Goal: Transaction & Acquisition: Purchase product/service

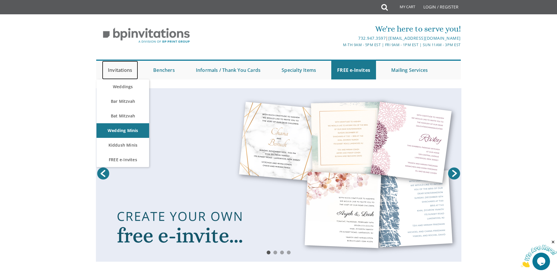
click at [131, 69] on link "Invitations" at bounding box center [120, 70] width 36 height 19
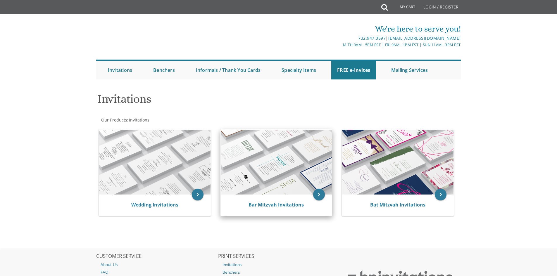
click at [298, 182] on img at bounding box center [276, 162] width 111 height 65
click at [279, 205] on link "Bar Mitzvah Invitations" at bounding box center [275, 205] width 55 height 6
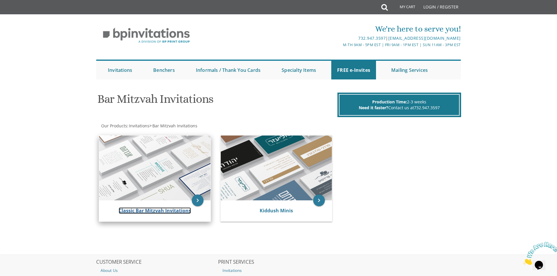
click at [154, 212] on link "Classic Bar Mitzvah Invitations" at bounding box center [155, 210] width 72 height 6
click at [152, 210] on link "Classic Bar Mitzvah Invitations" at bounding box center [155, 210] width 72 height 6
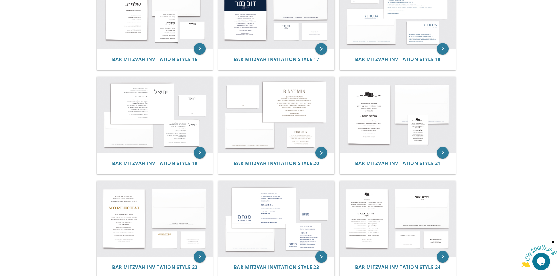
scroll to position [730, 0]
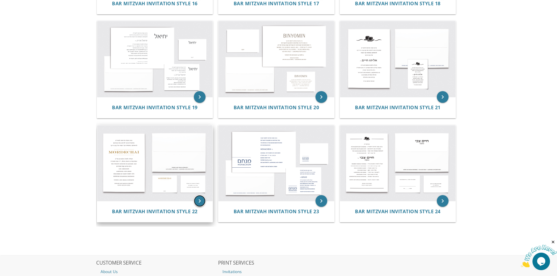
click at [198, 198] on icon "keyboard_arrow_right" at bounding box center [200, 201] width 12 height 12
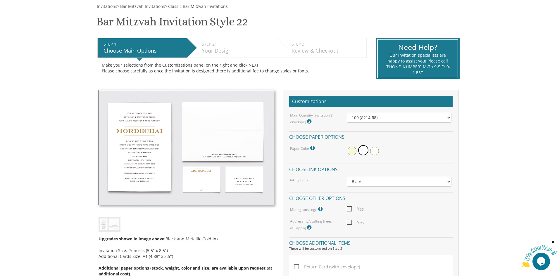
scroll to position [88, 0]
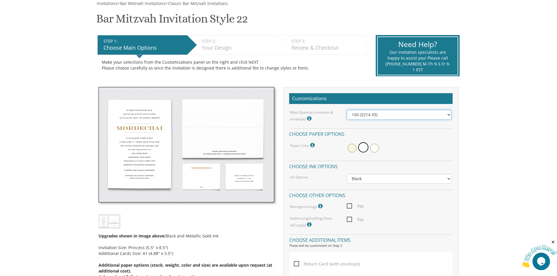
click at [384, 114] on select "100 ($214.55) 200 ($254.60) 300 ($294.25) 400 ($333.55) 500 ($373.90) 600 ($413…" at bounding box center [399, 115] width 105 height 10
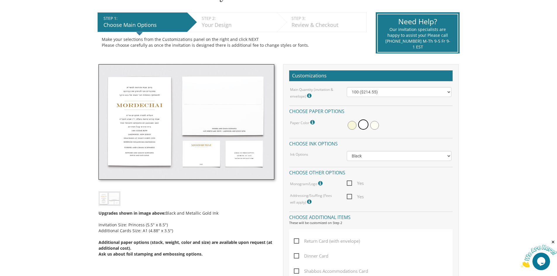
scroll to position [117, 0]
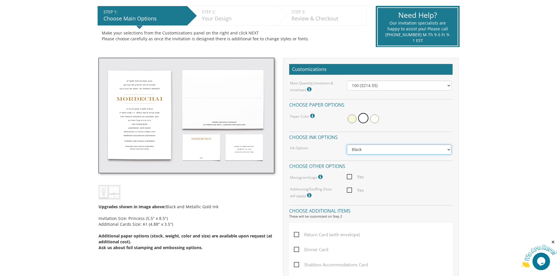
click at [367, 149] on select "Black Colored Ink ($65.00) Black + One Color ($100.00) Two Colors ($137.95)" at bounding box center [399, 150] width 105 height 10
click at [479, 152] on body "My Cart {{shoppingcart.totalQuantityDisplay}} Total: {{shoppingcart.subtotal}} …" at bounding box center [278, 262] width 557 height 758
click at [349, 176] on span "Yes" at bounding box center [355, 176] width 17 height 7
click at [349, 176] on input "Yes" at bounding box center [349, 176] width 4 height 4
checkbox input "true"
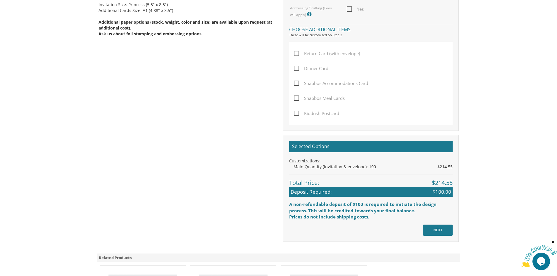
scroll to position [351, 0]
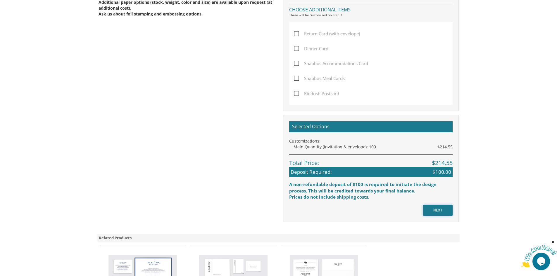
click at [444, 208] on input "NEXT" at bounding box center [438, 210] width 30 height 11
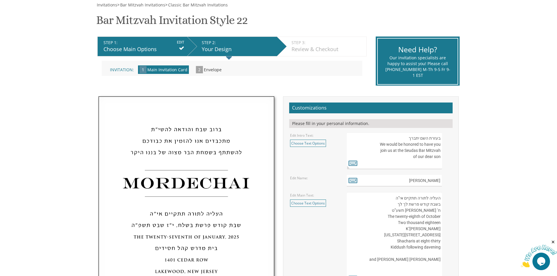
scroll to position [88, 0]
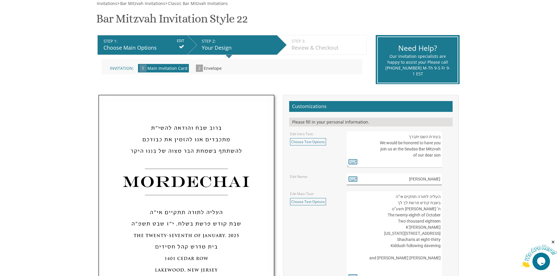
drag, startPoint x: 439, startPoint y: 179, endPoint x: 415, endPoint y: 179, distance: 24.5
click at [415, 179] on input "Mordechai" at bounding box center [394, 179] width 95 height 11
click at [352, 180] on icon at bounding box center [352, 179] width 9 height 8
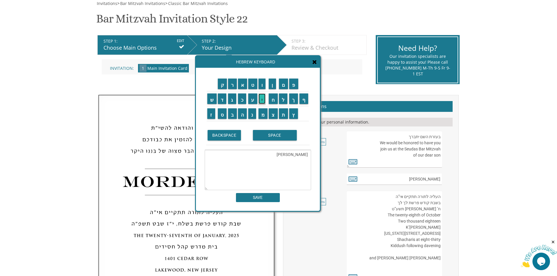
click at [266, 103] on input "י" at bounding box center [261, 98] width 7 height 11
click at [241, 114] on input "ה" at bounding box center [242, 113] width 9 height 11
click at [262, 87] on input "ו" at bounding box center [261, 84] width 7 height 11
click at [212, 100] on input "ש" at bounding box center [211, 98] width 9 height 11
click at [251, 103] on input "ע" at bounding box center [252, 98] width 9 height 11
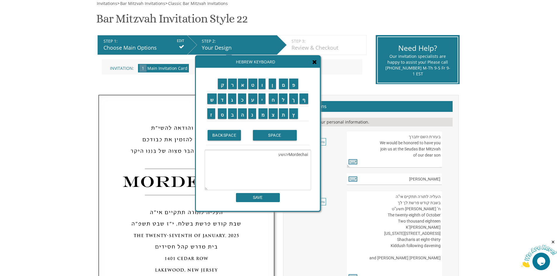
click at [308, 155] on textarea "Mordechaiיהושע" at bounding box center [258, 170] width 106 height 40
click at [288, 154] on textarea "Mordechaiיהושע" at bounding box center [258, 170] width 106 height 40
click at [297, 154] on textarea "יהושע" at bounding box center [258, 170] width 106 height 40
click at [273, 140] on input "SPACE" at bounding box center [275, 135] width 44 height 11
click at [241, 116] on input "ה" at bounding box center [242, 113] width 9 height 11
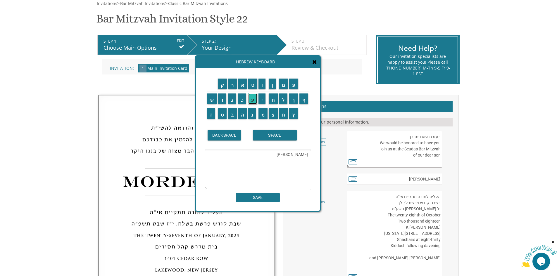
click at [249, 101] on input "ע" at bounding box center [252, 98] width 9 height 11
click at [213, 102] on input "ש" at bounding box center [211, 98] width 9 height 11
click at [262, 100] on input "י" at bounding box center [261, 98] width 7 height 11
click at [284, 103] on input "ל" at bounding box center [283, 98] width 9 height 11
click at [274, 136] on input "SPACE" at bounding box center [275, 135] width 44 height 11
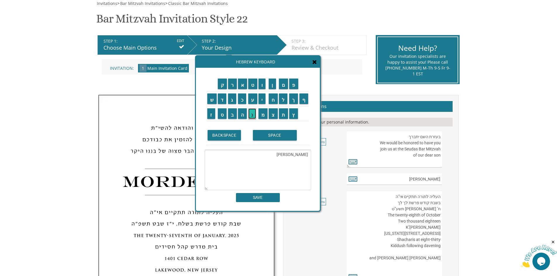
click at [251, 115] on input "נ" at bounding box center [252, 113] width 8 height 11
click at [261, 101] on input "י" at bounding box center [261, 98] width 7 height 11
type textarea "יהושע העשיל נ"י"
click at [257, 199] on input "SAVE" at bounding box center [258, 197] width 44 height 9
type input "יהושע העשיל נ"י"
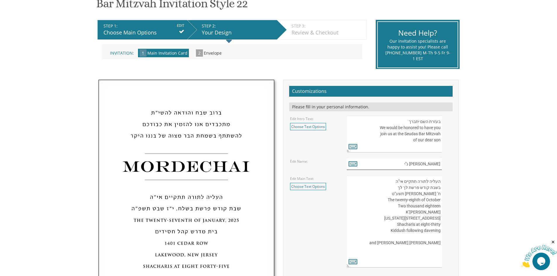
scroll to position [117, 0]
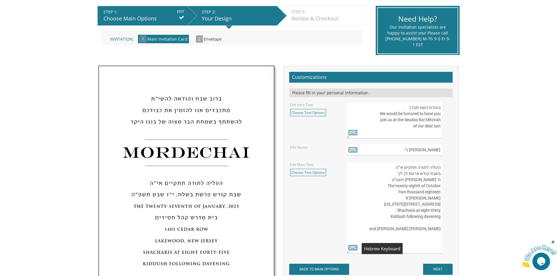
click at [355, 249] on icon at bounding box center [352, 247] width 9 height 8
type textarea "העליה לתורה תתקיים אי”ה בשבת קודש פרשת לך לך ח’ חשון תשע”ט The twenty-eighth of…"
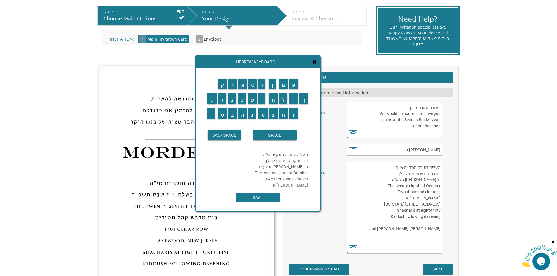
click at [403, 179] on textarea "העליה לתורה תתקיים אי”ה בשבת קודש פרשת לך לך ח’ חשון תשע”ט The twenty-eighth of…" at bounding box center [394, 208] width 95 height 92
drag, startPoint x: 405, startPoint y: 173, endPoint x: 396, endPoint y: 174, distance: 9.2
click at [396, 174] on textarea "העליה לתורה תתקיים אי”ה בשבת קודש פרשת לך לך ח’ חשון תשע”ט The twenty-eighth of…" at bounding box center [394, 208] width 95 height 92
type textarea "העליה לתורה תתקיים אי”ה בשבת קודש פרשת ח’ חשון תשע”ט The twenty-eighth of Octob…"
click at [274, 97] on input "ח" at bounding box center [272, 98] width 9 height 11
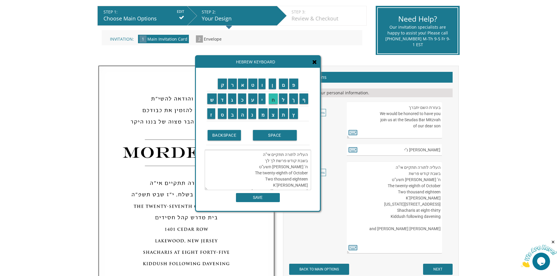
scroll to position [49, 0]
click at [262, 99] on input "י" at bounding box center [261, 98] width 7 height 11
type textarea "העליה לתורה תתקיים אי”ה בשבת קודש פרשת לך לך ח’ חשון תשע”ט The twenty-eighth of…"
click at [257, 199] on input "SAVE" at bounding box center [258, 197] width 44 height 9
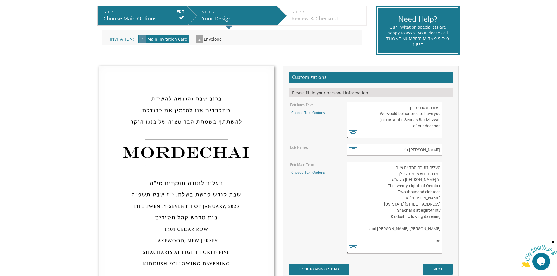
click at [405, 175] on textarea "העליה לתורה תתקיים אי”ה בשבת קודש פרשת לך לך ח’ חשון תשע”ט The twenty-eighth of…" at bounding box center [394, 208] width 95 height 92
click at [311, 175] on link "Choose Text Options" at bounding box center [308, 172] width 36 height 7
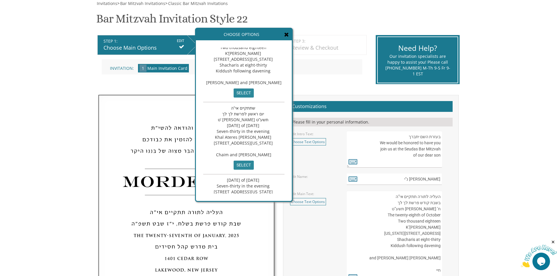
scroll to position [0, 0]
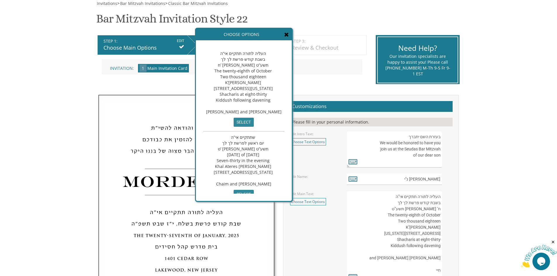
click at [264, 101] on span "העליה לתורה תתקיים אי”ה בשבת קודש פרשת לך לך ח’ חשון תשע”ט The twenty-eighth of…" at bounding box center [243, 83] width 75 height 64
click at [251, 127] on input "select" at bounding box center [243, 122] width 20 height 9
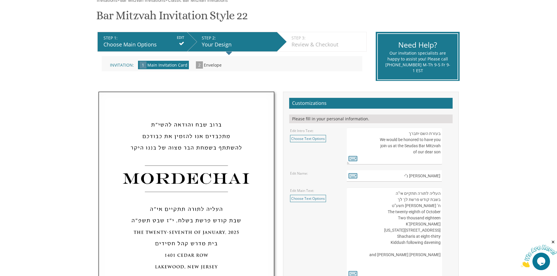
click at [403, 201] on textarea "העליה לתורה תתקיים אי”ה בשבת קודש פרשת לך לך ח’ חשון תשע”ט The twenty-eighth of…" at bounding box center [394, 234] width 95 height 92
drag, startPoint x: 405, startPoint y: 199, endPoint x: 398, endPoint y: 200, distance: 7.1
click at [398, 200] on textarea "העליה לתורה תתקיים אי”ה בשבת קודש פרשת לך לך ח’ חשון תשע”ט The twenty-eighth of…" at bounding box center [394, 234] width 95 height 92
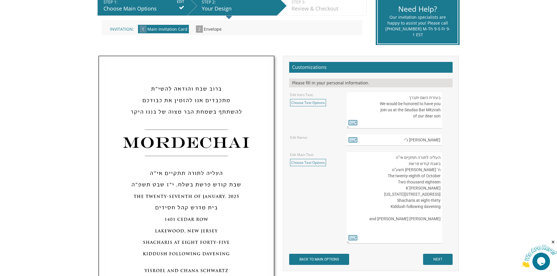
scroll to position [149, 0]
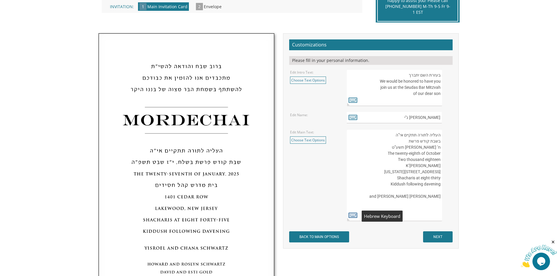
type textarea "העליה לתורה תתקיים אי”ה בשבת קודש פרשת ח’ חשון תשע”ט The twenty-eighth of Octob…"
click at [354, 217] on icon at bounding box center [352, 215] width 9 height 8
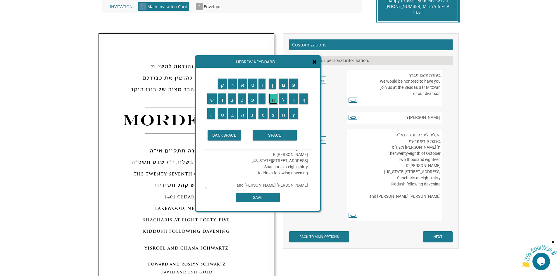
click at [274, 102] on input "ח" at bounding box center [272, 98] width 9 height 11
click at [264, 101] on input "י" at bounding box center [261, 98] width 7 height 11
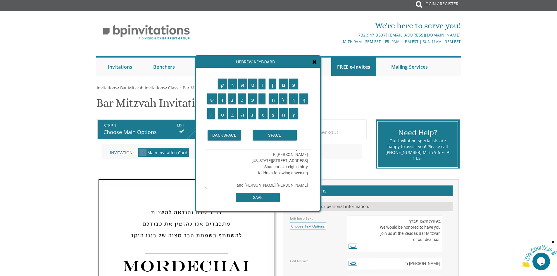
scroll to position [2, 0]
click at [271, 159] on textarea "העליה לתורה תתקיים אי”ה בשבת קודש פרשת ח’ חשון תשע”ט The twenty-eighth of Octob…" at bounding box center [258, 170] width 106 height 40
click at [274, 102] on input "ח" at bounding box center [272, 98] width 9 height 11
click at [264, 99] on input "י" at bounding box center [261, 98] width 7 height 11
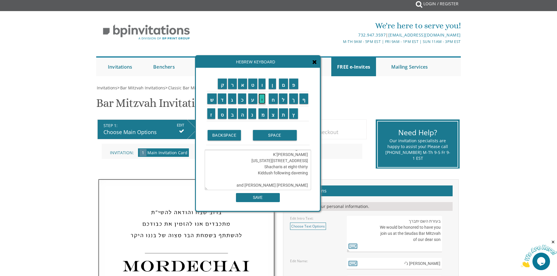
click at [264, 99] on input "י" at bounding box center [261, 98] width 7 height 11
click at [208, 98] on input "ש" at bounding box center [211, 98] width 9 height 11
click at [232, 89] on input "ר" at bounding box center [232, 84] width 9 height 11
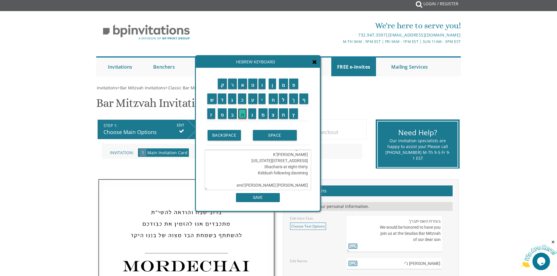
click at [241, 114] on input "ה" at bounding box center [242, 113] width 9 height 11
drag, startPoint x: 307, startPoint y: 167, endPoint x: 282, endPoint y: 169, distance: 25.5
click at [282, 169] on textarea "העליה לתורה תתקיים אי”ה בשבת קודש פרשת חיי שרה ח’ חשון תשע”ט The twenty-eighth …" at bounding box center [258, 170] width 106 height 40
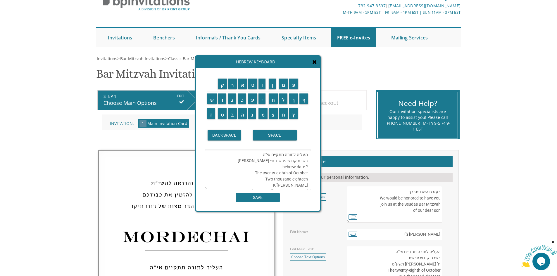
drag, startPoint x: 287, startPoint y: 173, endPoint x: 261, endPoint y: 174, distance: 25.7
click at [261, 174] on textarea "העליה לתורה תתקיים אי”ה בשבת קודש פרשת חיי שרה ? hebrew date The twenty-eighth …" at bounding box center [258, 170] width 106 height 40
drag, startPoint x: 307, startPoint y: 173, endPoint x: 293, endPoint y: 173, distance: 14.3
click at [293, 173] on textarea "העליה לתורה תתקיים אי”ה בשבת קודש פרשת חיי שרה ? hebrew date The fifteenth of O…" at bounding box center [258, 170] width 106 height 40
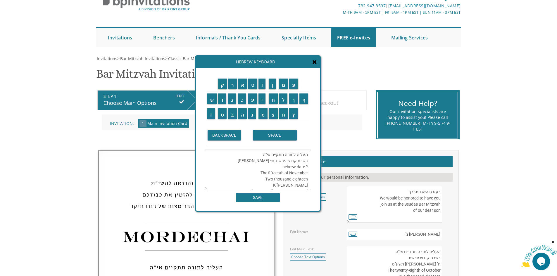
drag, startPoint x: 307, startPoint y: 179, endPoint x: 292, endPoint y: 180, distance: 15.2
click at [292, 180] on textarea "העליה לתורה תתקיים אי”ה בשבת קודש פרשת חיי שרה ? hebrew date The fifteenth of N…" at bounding box center [258, 170] width 106 height 40
drag, startPoint x: 307, startPoint y: 156, endPoint x: 282, endPoint y: 158, distance: 25.8
click at [282, 158] on textarea "העליה לתורה תתקיים אי”ה בשבת קודש פרשת חיי שרה ? hebrew date The fifteenth of N…" at bounding box center [258, 170] width 106 height 40
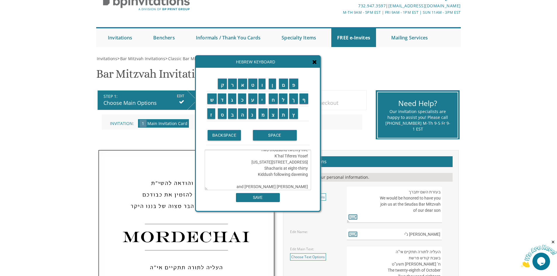
drag, startPoint x: 307, startPoint y: 163, endPoint x: 304, endPoint y: 164, distance: 3.1
click at [304, 164] on textarea "העליה לתורה תתקיים אי”ה בשבת קודש פרשת חיי שרה ? hebrew date The fifteenth of N…" at bounding box center [258, 170] width 106 height 40
click at [310, 163] on textarea "העליה לתורה תתקיים אי”ה בשבת קודש פרשת חיי שרה ? hebrew date The fifteenth of N…" at bounding box center [258, 170] width 106 height 40
drag, startPoint x: 306, startPoint y: 163, endPoint x: 290, endPoint y: 163, distance: 16.4
click at [290, 163] on textarea "העליה לתורה תתקיים אי”ה בשבת קודש פרשת חיי שרה ? hebrew date The fifteenth of N…" at bounding box center [258, 170] width 106 height 40
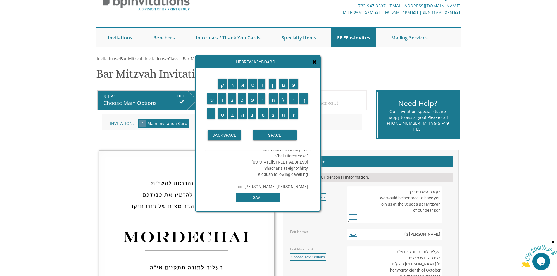
click at [270, 162] on textarea "העליה לתורה תתקיים אי”ה בשבת קודש פרשת חיי שרה ? hebrew date The fifteenth of N…" at bounding box center [258, 170] width 106 height 40
click at [278, 162] on textarea "העליה לתורה תתקיים אי”ה בשבת קודש פרשת חיי שרה ? hebrew date The fifteenth of N…" at bounding box center [258, 170] width 106 height 40
click at [306, 163] on textarea "העליה לתורה תתקיים אי”ה בשבת קודש פרשת חיי שרה ? hebrew date The fifteenth of N…" at bounding box center [258, 170] width 106 height 40
click at [279, 162] on textarea "העליה לתורה תתקיים אי”ה בשבת קודש פרשת חיי שרה ? hebrew date The fifteenth of N…" at bounding box center [258, 170] width 106 height 40
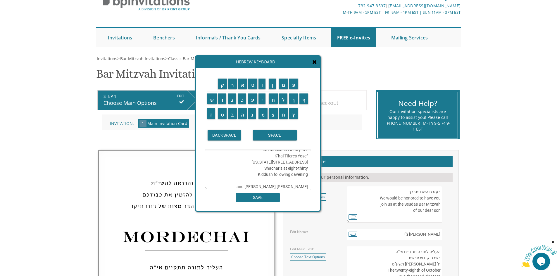
click at [283, 162] on textarea "העליה לתורה תתקיים אי”ה בשבת קודש פרשת חיי שרה ? hebrew date The fifteenth of N…" at bounding box center [258, 170] width 106 height 40
drag, startPoint x: 307, startPoint y: 176, endPoint x: 266, endPoint y: 175, distance: 40.9
click at [266, 174] on textarea "העליה לתורה תתקיים אי”ה בשבת קודש פרשת חיי שרה ? hebrew date The fifteenth of N…" at bounding box center [258, 170] width 106 height 40
click at [306, 172] on textarea "העליה לתורה תתקיים אי”ה בשבת קודש פרשת חיי שרה ? hebrew date The fifteenth of N…" at bounding box center [258, 170] width 106 height 40
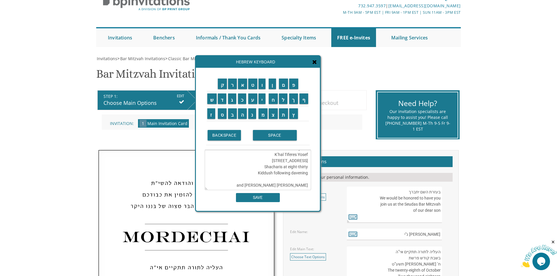
click at [308, 174] on textarea "העליה לתורה תתקיים אי”ה בשבת קודש פרשת חיי שרה ? hebrew date The fifteenth of N…" at bounding box center [258, 170] width 106 height 40
drag, startPoint x: 267, startPoint y: 171, endPoint x: 307, endPoint y: 174, distance: 39.8
click at [307, 174] on textarea "העליה לתורה תתקיים אי”ה בשבת קודש פרשת חיי שרה ? hebrew date The fifteenth of N…" at bounding box center [258, 170] width 106 height 40
click at [221, 114] on input "ס" at bounding box center [222, 113] width 9 height 11
click at [255, 103] on input "ע" at bounding box center [252, 98] width 9 height 11
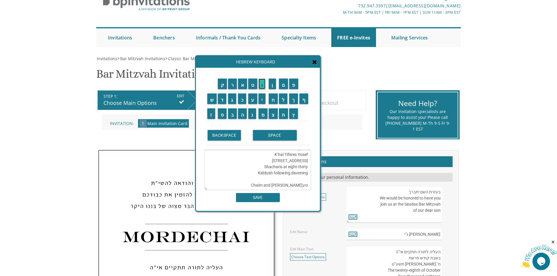
click at [261, 86] on input "ו" at bounding box center [261, 84] width 7 height 11
click at [220, 103] on input "ד" at bounding box center [222, 98] width 9 height 11
click at [284, 115] on input "ת" at bounding box center [283, 113] width 9 height 11
click at [230, 114] on input "ב" at bounding box center [232, 113] width 9 height 11
click at [233, 86] on input "ר" at bounding box center [232, 84] width 9 height 11
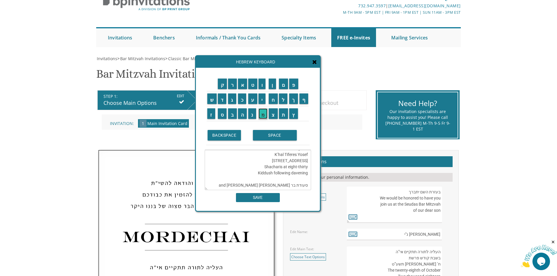
click at [262, 118] on input "מ" at bounding box center [262, 113] width 9 height 11
click at [275, 117] on input "צ" at bounding box center [272, 113] width 9 height 11
click at [261, 83] on input "ו" at bounding box center [261, 84] width 7 height 11
click at [239, 117] on input "ה" at bounding box center [242, 113] width 9 height 11
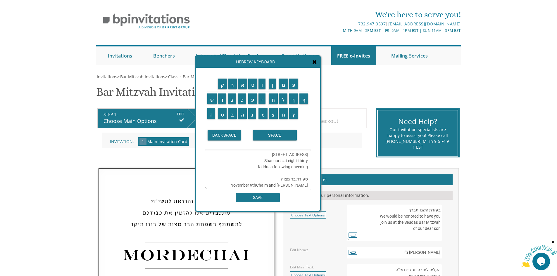
scroll to position [32, 0]
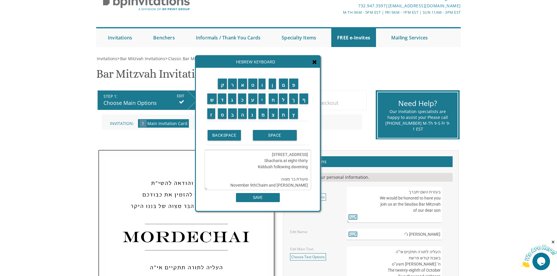
click at [240, 173] on textarea "העליה לתורה תתקיים אי”ה בשבת קודש פרשת חיי שרה ? hebrew date The fifteenth of N…" at bounding box center [258, 170] width 106 height 40
click at [308, 181] on textarea "העליה לתורה תתקיים אי”ה בשבת קודש פרשת חיי שרה ? hebrew date The fifteenth of N…" at bounding box center [258, 170] width 106 height 40
click at [295, 181] on textarea "העליה לתורה תתקיים אי”ה בשבת קודש פרשת חיי שרה ? hebrew date The fifteenth of N…" at bounding box center [258, 170] width 106 height 40
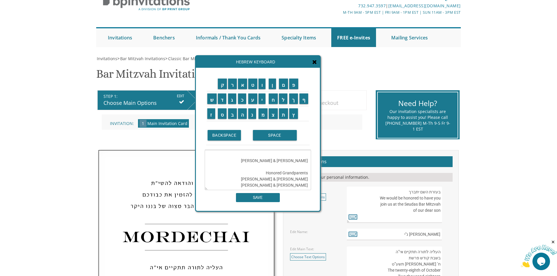
type textarea "העליה לתורה תתקיים אי”ה בשבת קודש פרשת חיי שרה ? hebrew date The fifteenth of N…"
click at [268, 198] on input "SAVE" at bounding box center [258, 197] width 44 height 9
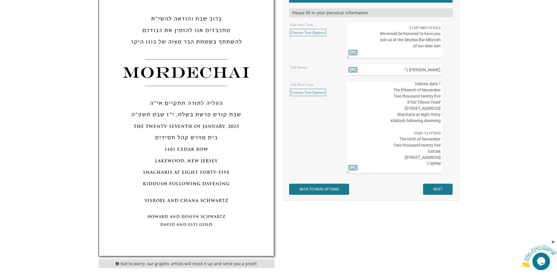
scroll to position [29, 0]
click at [439, 126] on textarea "העליה לתורה תתקיים אי”ה בשבת קודש פרשת לך לך ח’ חשון תשע”ט The twenty-eighth of…" at bounding box center [394, 128] width 95 height 92
click at [412, 126] on textarea "העליה לתורה תתקיים אי”ה בשבת קודש פרשת לך לך ח’ חשון תשע”ט The twenty-eighth of…" at bounding box center [394, 128] width 95 height 92
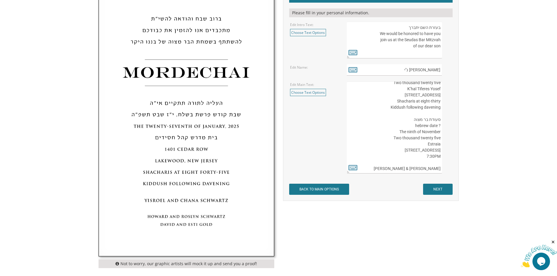
type textarea "העליה לתורה תתקיים אי”ה בשבת קודש פרשת חיי שרה ? hebrew date The fifteenth of N…"
click at [437, 188] on input "NEXT" at bounding box center [438, 189] width 30 height 11
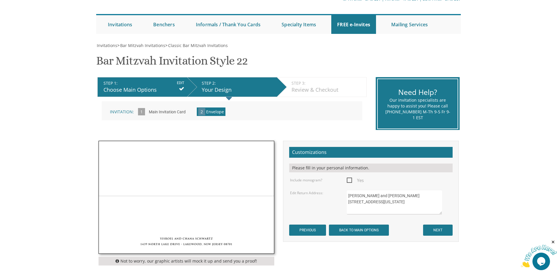
scroll to position [58, 0]
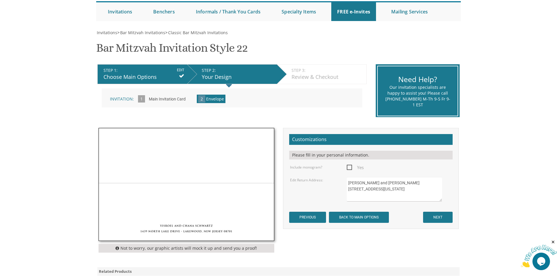
drag, startPoint x: 348, startPoint y: 181, endPoint x: 418, endPoint y: 199, distance: 71.6
click at [418, 199] on textarea "Yisroel and Chana Schwartz 1439 North Lake Drive Lakewood, New Jersey 08701" at bounding box center [394, 189] width 95 height 25
type textarea "Chaim & Neche Schwarz 161 Bigelow St Brighton, MA 02135"
click at [350, 168] on span "Yes" at bounding box center [355, 167] width 17 height 7
click at [350, 168] on input "Yes" at bounding box center [349, 167] width 4 height 4
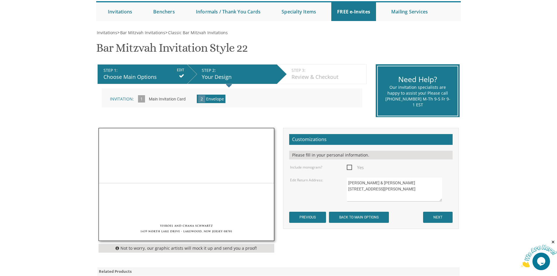
checkbox input "true"
click at [439, 218] on input "NEXT" at bounding box center [438, 217] width 30 height 11
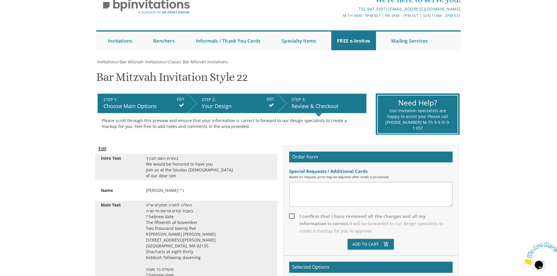
scroll to position [58, 0]
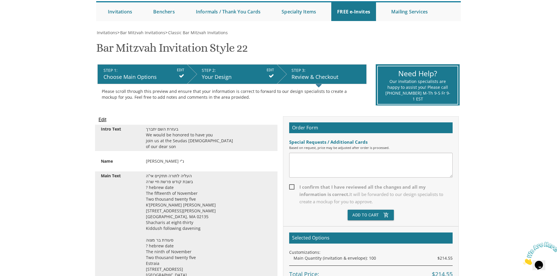
click at [297, 156] on textarea at bounding box center [370, 165] width 163 height 25
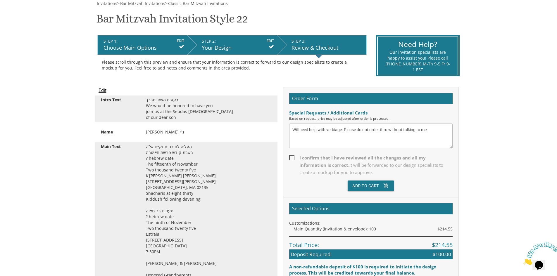
type textarea "Will need help with verbiage. Please do not order thru without talking to me."
click at [292, 157] on span "I confirm that I have reviewed all the changes and all my information is correc…" at bounding box center [370, 165] width 163 height 22
click at [292, 157] on input "I confirm that I have reviewed all the changes and all my information is correc…" at bounding box center [291, 157] width 4 height 4
checkbox input "true"
click at [367, 182] on button "Add To Cart add_shopping_cart" at bounding box center [370, 186] width 46 height 11
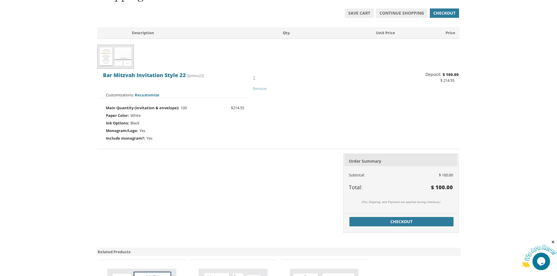
scroll to position [117, 0]
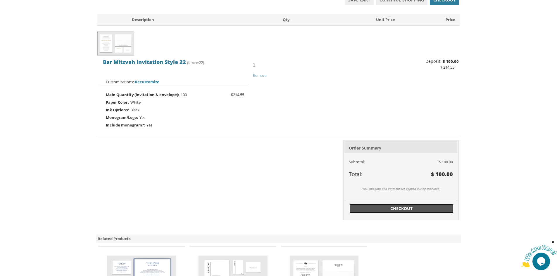
click at [407, 208] on span "Checkout" at bounding box center [401, 209] width 97 height 6
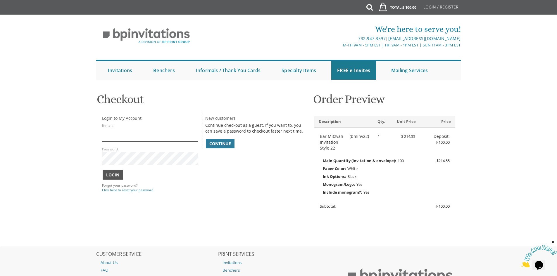
type input "[DOMAIN_NAME][EMAIL_ADDRESS][PERSON_NAME][DOMAIN_NAME]"
click at [113, 176] on span "Login" at bounding box center [112, 175] width 13 height 6
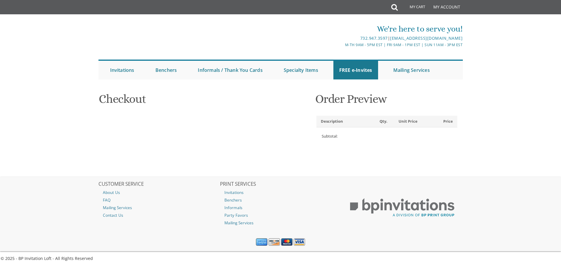
select select
type input "neche"
type input "schwarz"
type input "161 Bigelow St"
type input "Brighton"
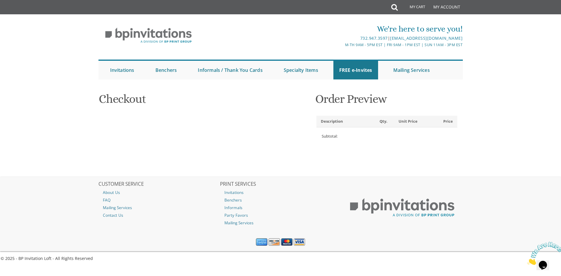
type input "02135-1742"
select select "US"
select select "MA"
type input "8482993575"
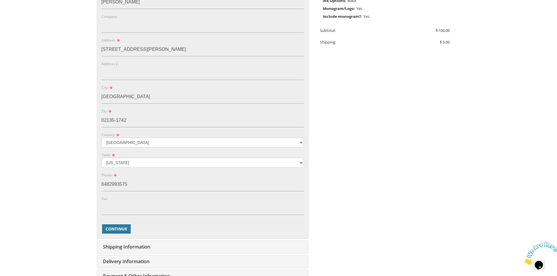
scroll to position [175, 0]
click at [115, 229] on span "Continue" at bounding box center [116, 230] width 22 height 6
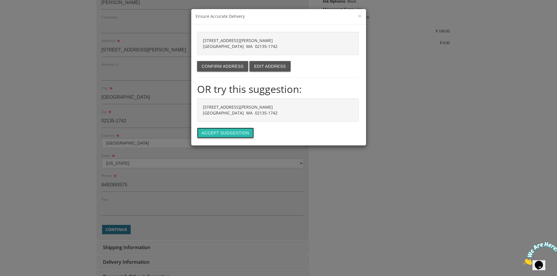
click at [235, 129] on button "Accept suggestion" at bounding box center [225, 133] width 57 height 11
type input "[STREET_ADDRESS][PERSON_NAME]"
type input "[GEOGRAPHIC_DATA]"
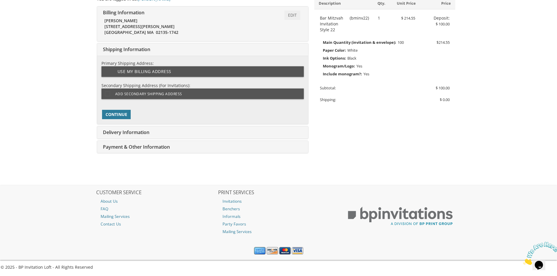
scroll to position [129, 0]
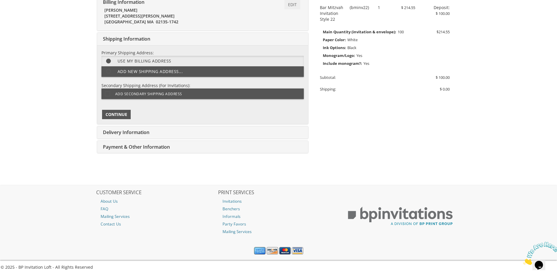
click at [117, 116] on span "Continue" at bounding box center [116, 115] width 22 height 6
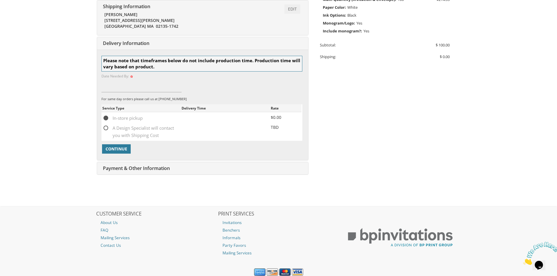
scroll to position [183, 0]
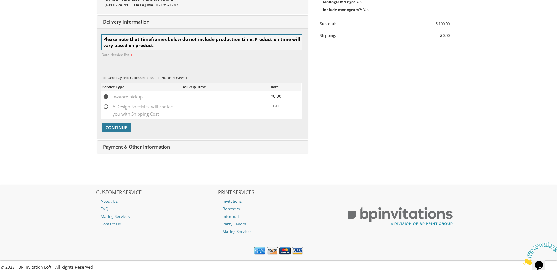
click at [106, 106] on span "A Design Specialist will contact you with Shipping Cost" at bounding box center [141, 106] width 79 height 7
click at [106, 106] on input "A Design Specialist will contact you with Shipping Cost" at bounding box center [104, 106] width 4 height 4
radio input "true"
click at [115, 127] on span "Continue" at bounding box center [116, 128] width 22 height 6
type input "[DATE]"
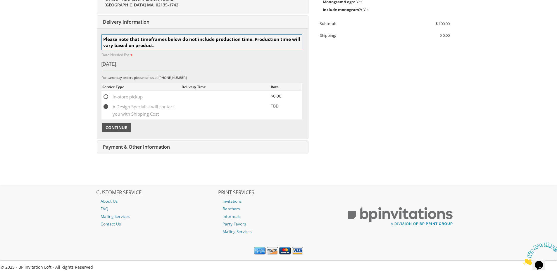
click at [129, 127] on button "Continue" at bounding box center [116, 127] width 29 height 9
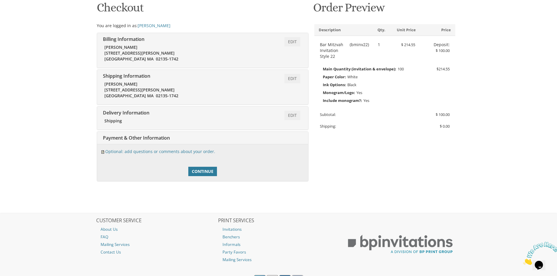
scroll to position [120, 0]
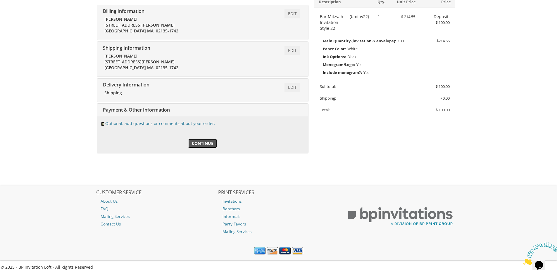
click at [212, 143] on span "Continue" at bounding box center [203, 144] width 22 height 6
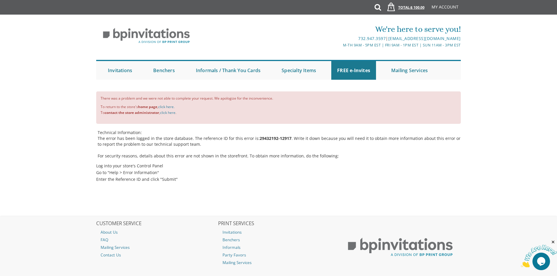
click at [401, 9] on link "1 Total: $ 100.00 $ 100.00" at bounding box center [403, 10] width 47 height 20
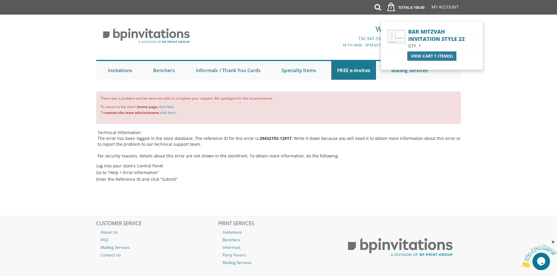
click at [426, 53] on span "View Cart 1 Item(s)" at bounding box center [431, 56] width 42 height 6
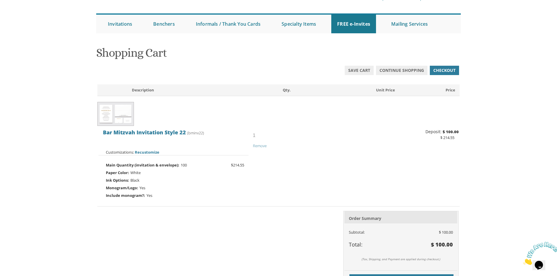
scroll to position [58, 0]
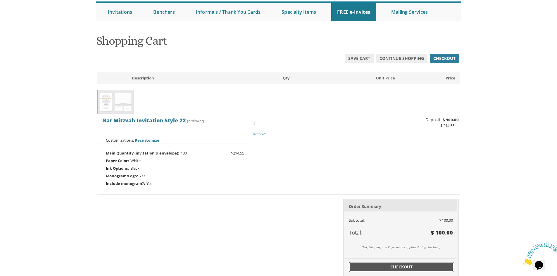
click at [399, 267] on span "Checkout" at bounding box center [401, 267] width 97 height 6
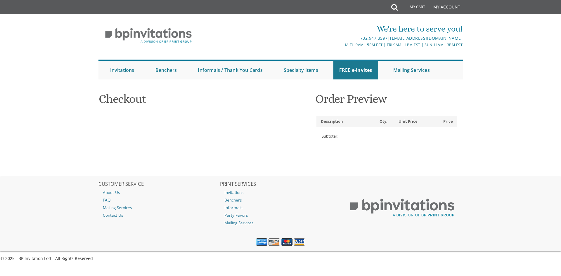
select select
type input "neche"
type input "[PERSON_NAME]"
type input "[STREET_ADDRESS][PERSON_NAME]"
type input "[GEOGRAPHIC_DATA]"
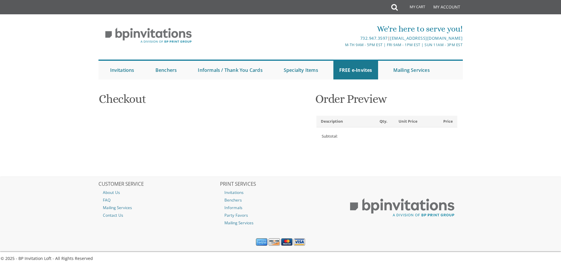
type input "02135-1742"
select select "US"
select select "MA"
type input "8482993575"
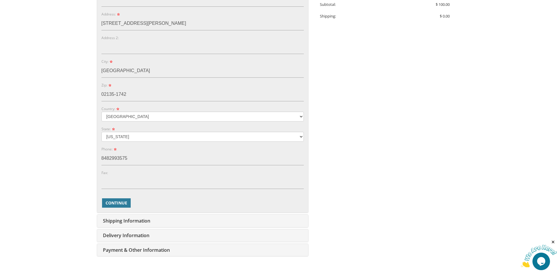
scroll to position [205, 0]
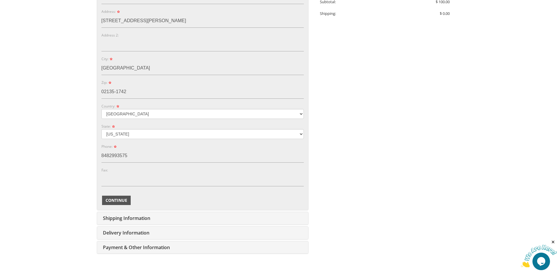
click at [127, 199] on span "Continue" at bounding box center [116, 201] width 22 height 6
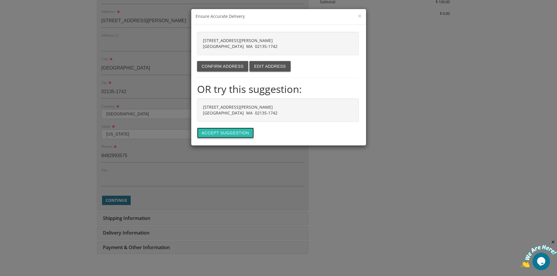
click at [231, 131] on button "Accept suggestion" at bounding box center [225, 133] width 57 height 11
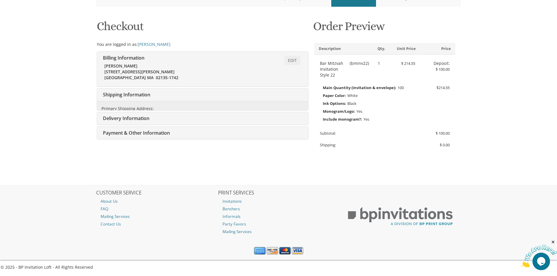
type input "[DOMAIN_NAME][EMAIL_ADDRESS][PERSON_NAME][DOMAIN_NAME]"
type input "[STREET_ADDRESS][PERSON_NAME]"
type input "[GEOGRAPHIC_DATA]"
type input "02135-1742"
type input "8482993575"
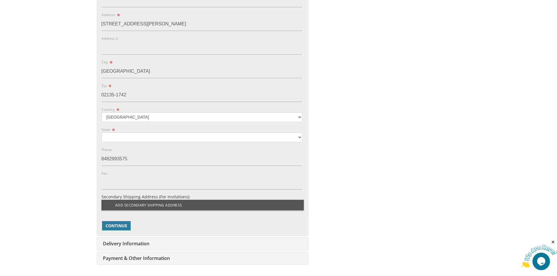
scroll to position [268, 0]
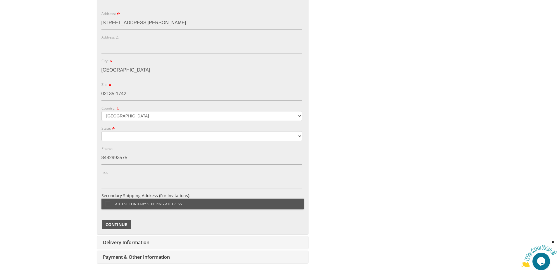
click at [116, 227] on span "Continue" at bounding box center [116, 225] width 22 height 6
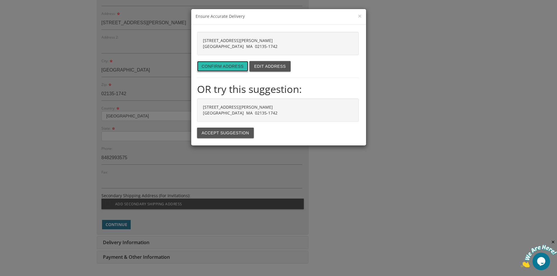
click at [230, 66] on button "Confirm address" at bounding box center [222, 66] width 51 height 11
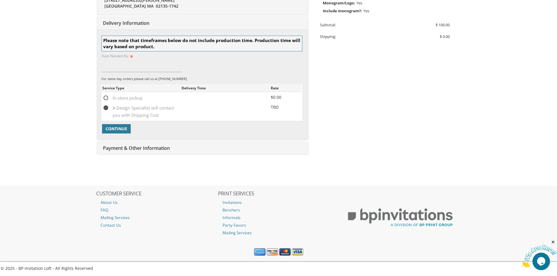
scroll to position [183, 0]
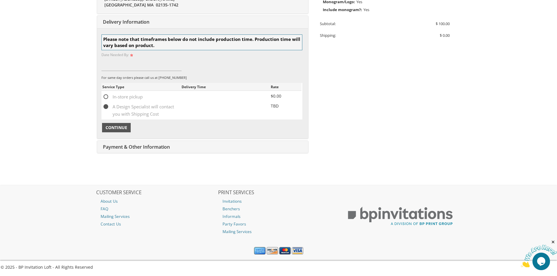
click at [128, 127] on button "Continue" at bounding box center [116, 127] width 29 height 9
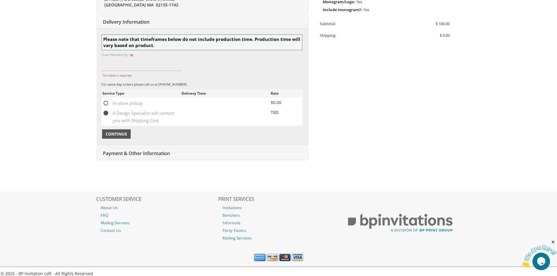
click at [112, 135] on span "Continue" at bounding box center [116, 134] width 22 height 6
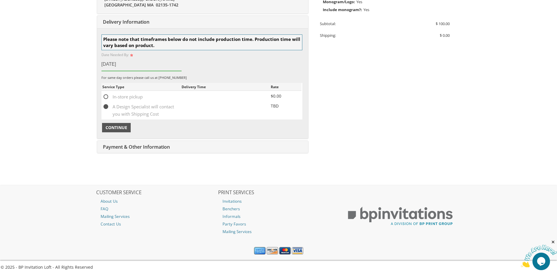
type input "[DATE]"
click at [117, 130] on span "Continue" at bounding box center [116, 128] width 22 height 6
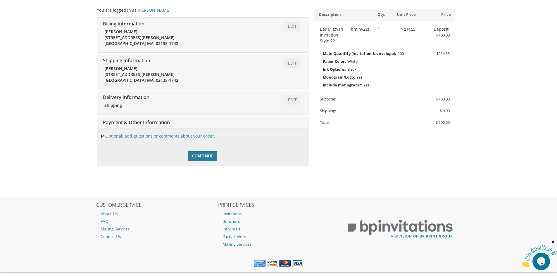
scroll to position [120, 0]
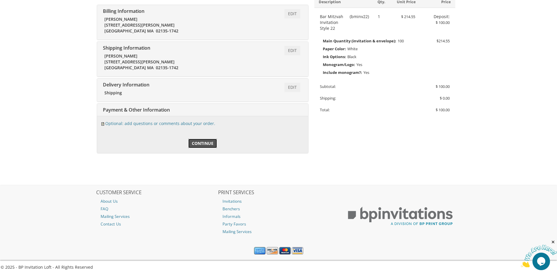
click at [207, 143] on span "Continue" at bounding box center [203, 144] width 22 height 6
